Goal: Information Seeking & Learning: Learn about a topic

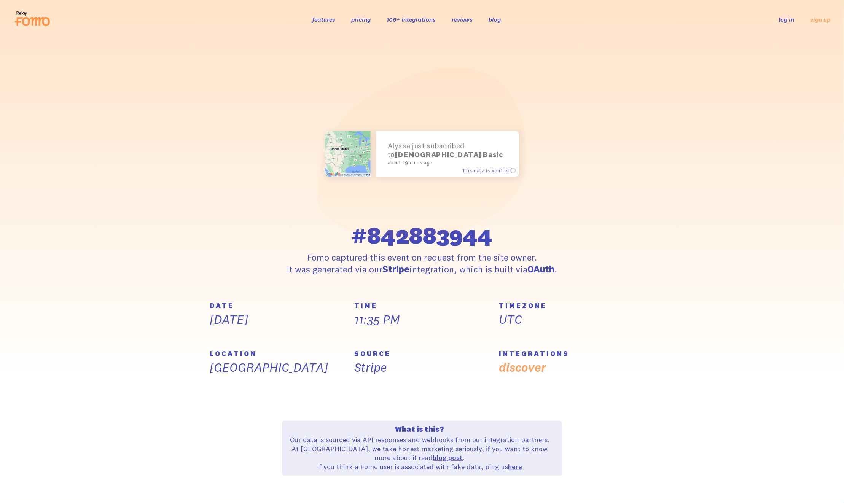
click at [604, 257] on div "Alyssa just subscribed to Evlista Basic about 19 hours ago This data is verifie…" at bounding box center [422, 170] width 434 height 209
click at [604, 255] on div "Alyssa just subscribed to Evlista Basic about 19 hours ago This data is verifie…" at bounding box center [422, 170] width 434 height 209
click at [636, 272] on div "Alyssa just subscribed to Evlista Basic about 19 hours ago This data is verifie…" at bounding box center [422, 170] width 434 height 209
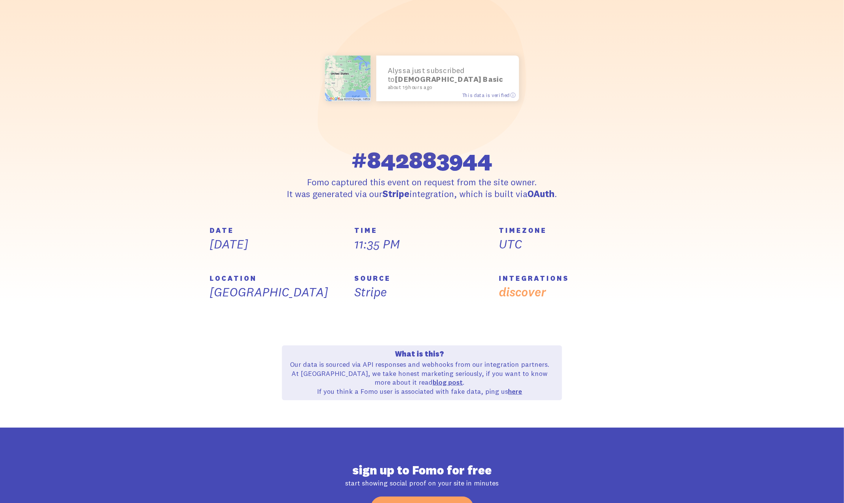
scroll to position [152, 0]
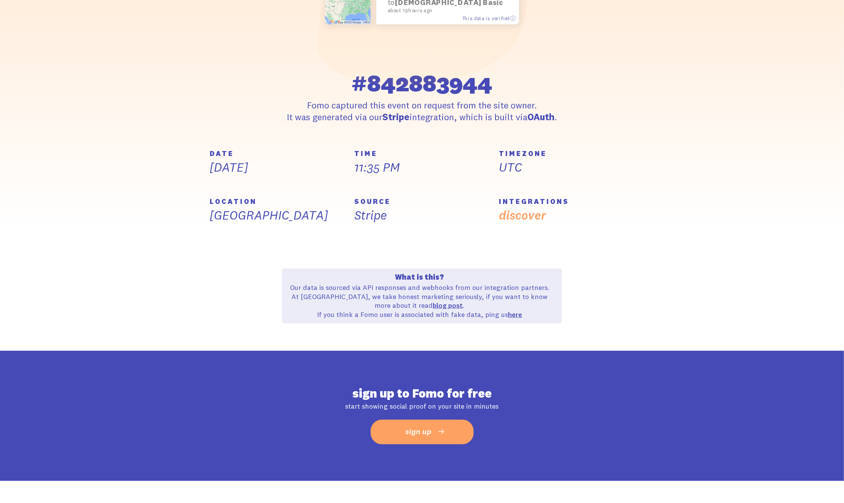
click at [656, 215] on section "DATE [DATE] TIME 11:35 PM TIMEZONE UTC LOCATION [GEOGRAPHIC_DATA] SOURCE Stripe…" at bounding box center [422, 250] width 844 height 201
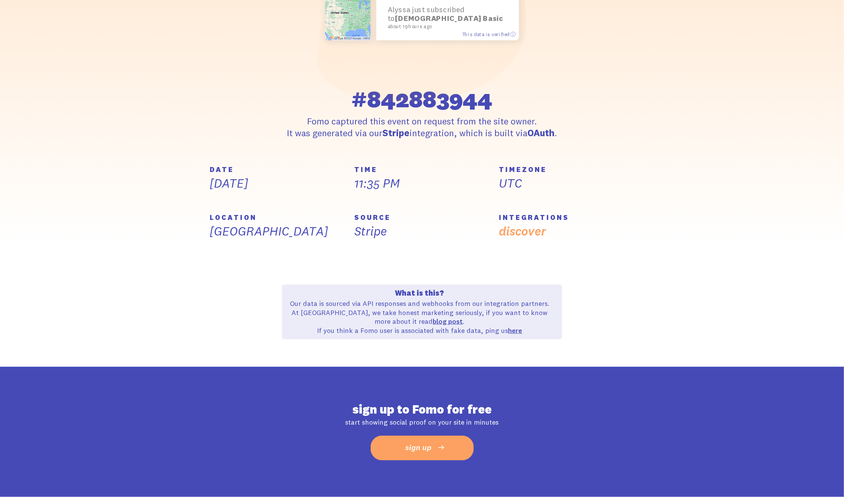
scroll to position [0, 0]
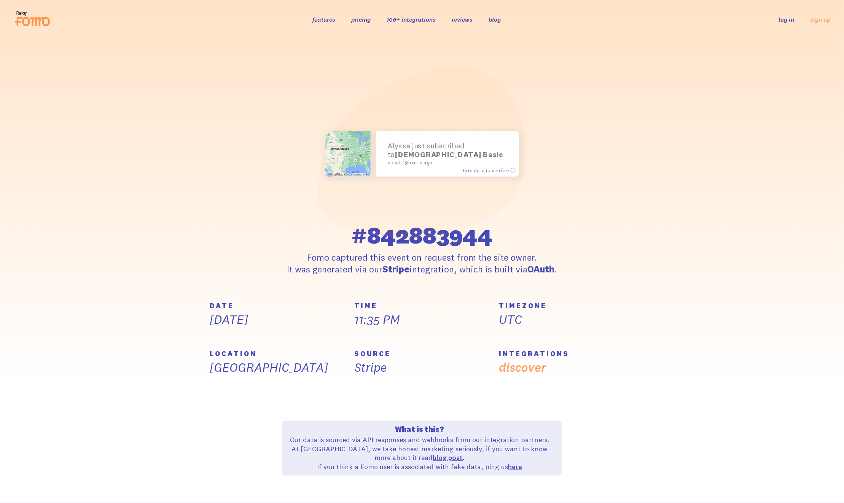
click at [361, 19] on link "pricing" at bounding box center [360, 20] width 19 height 8
